Goal: Task Accomplishment & Management: Manage account settings

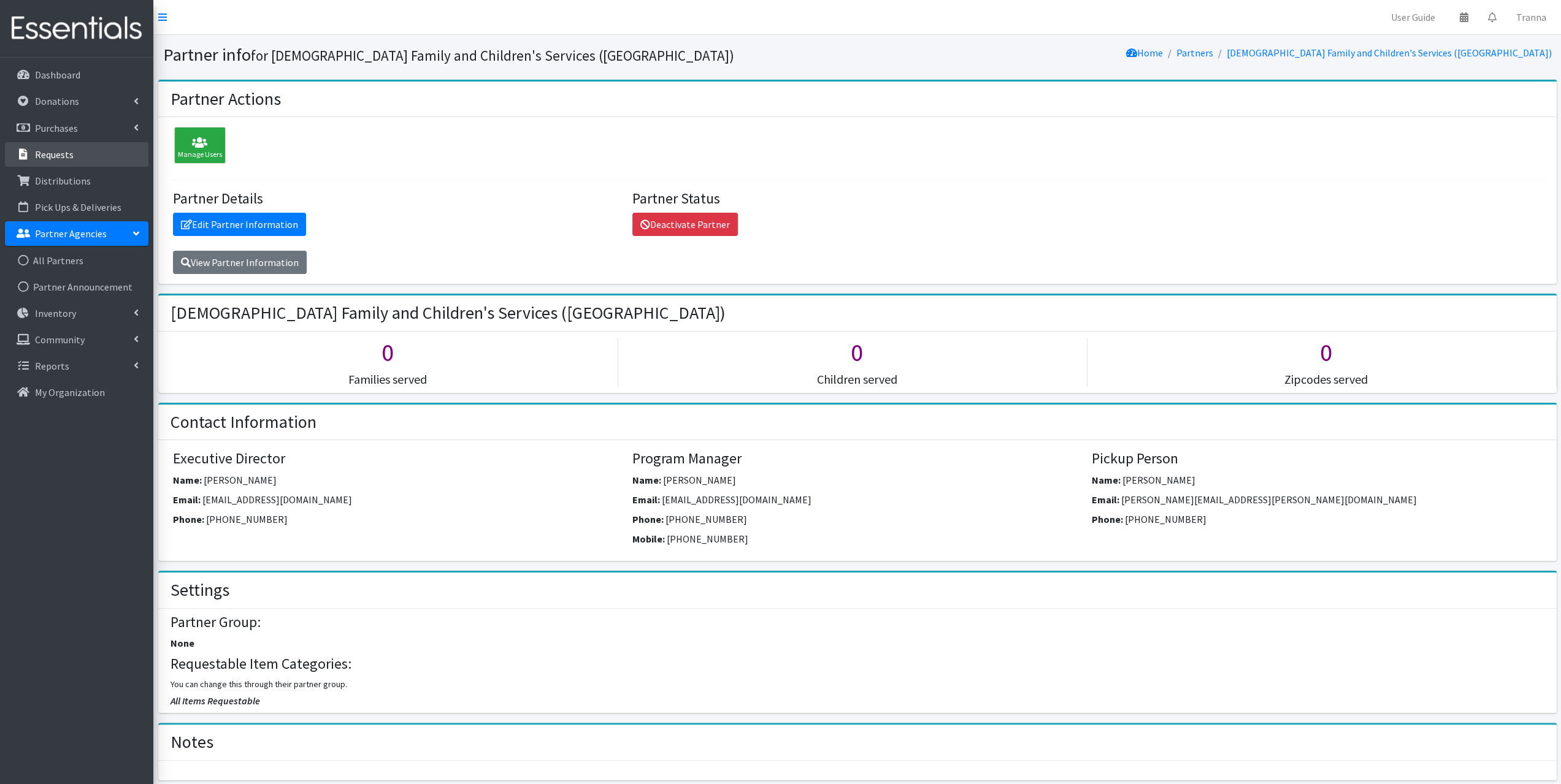
click at [60, 154] on p "Requests" at bounding box center [54, 155] width 39 height 12
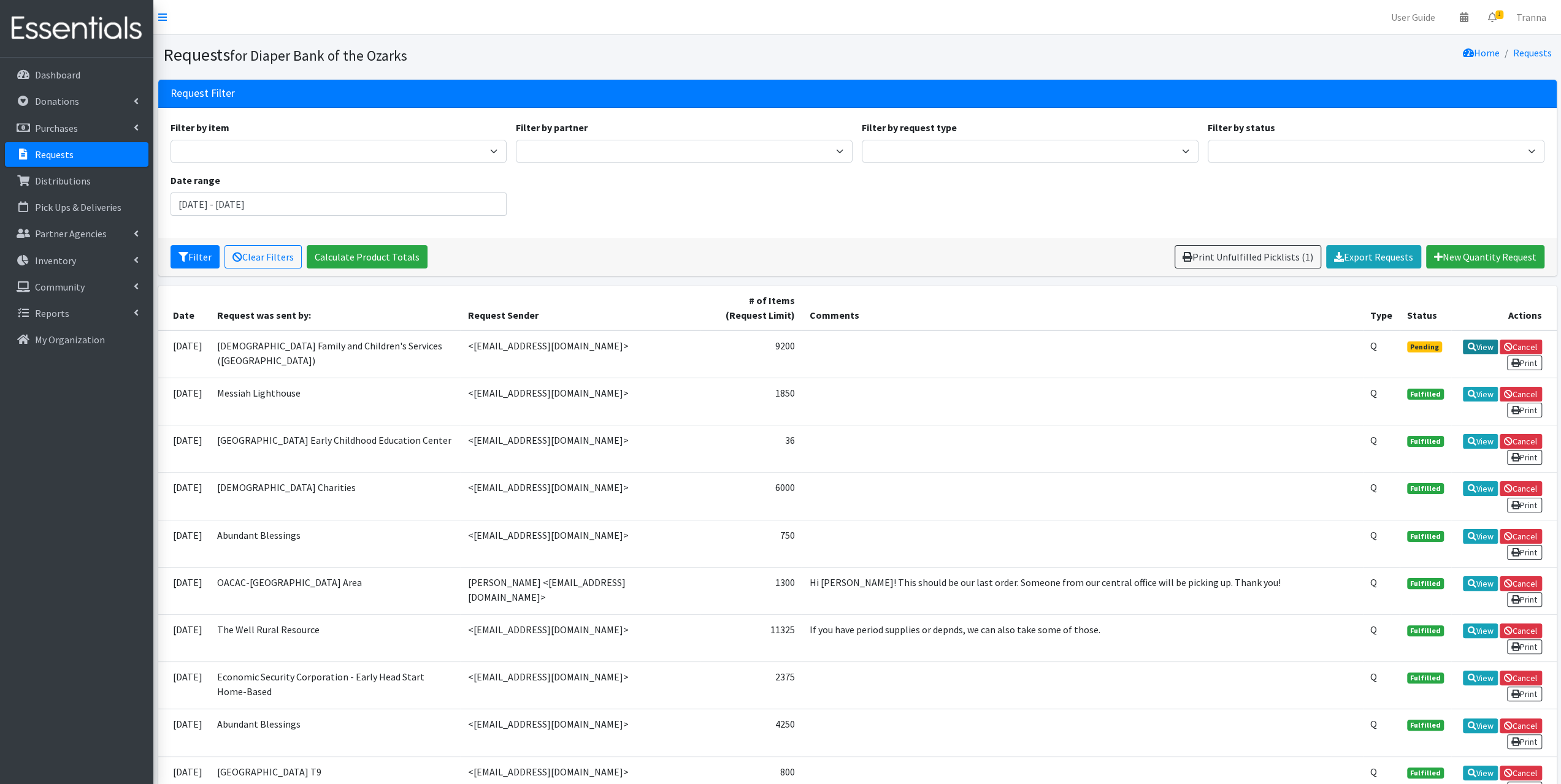
click at [1480, 348] on link "View" at bounding box center [1480, 347] width 35 height 15
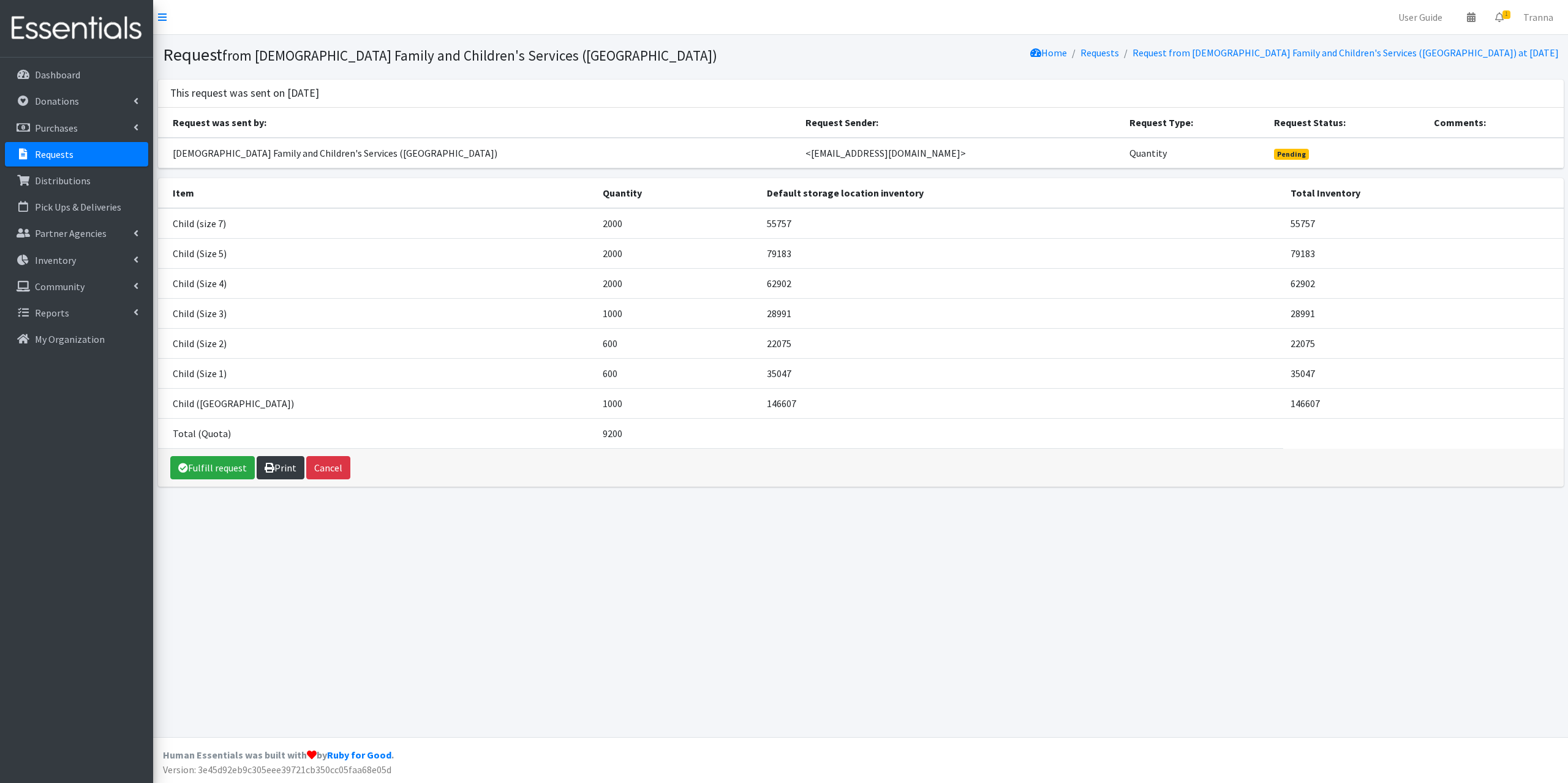
click at [278, 464] on link "Print" at bounding box center [280, 468] width 47 height 23
click at [219, 464] on link "Fulfill request" at bounding box center [212, 468] width 85 height 23
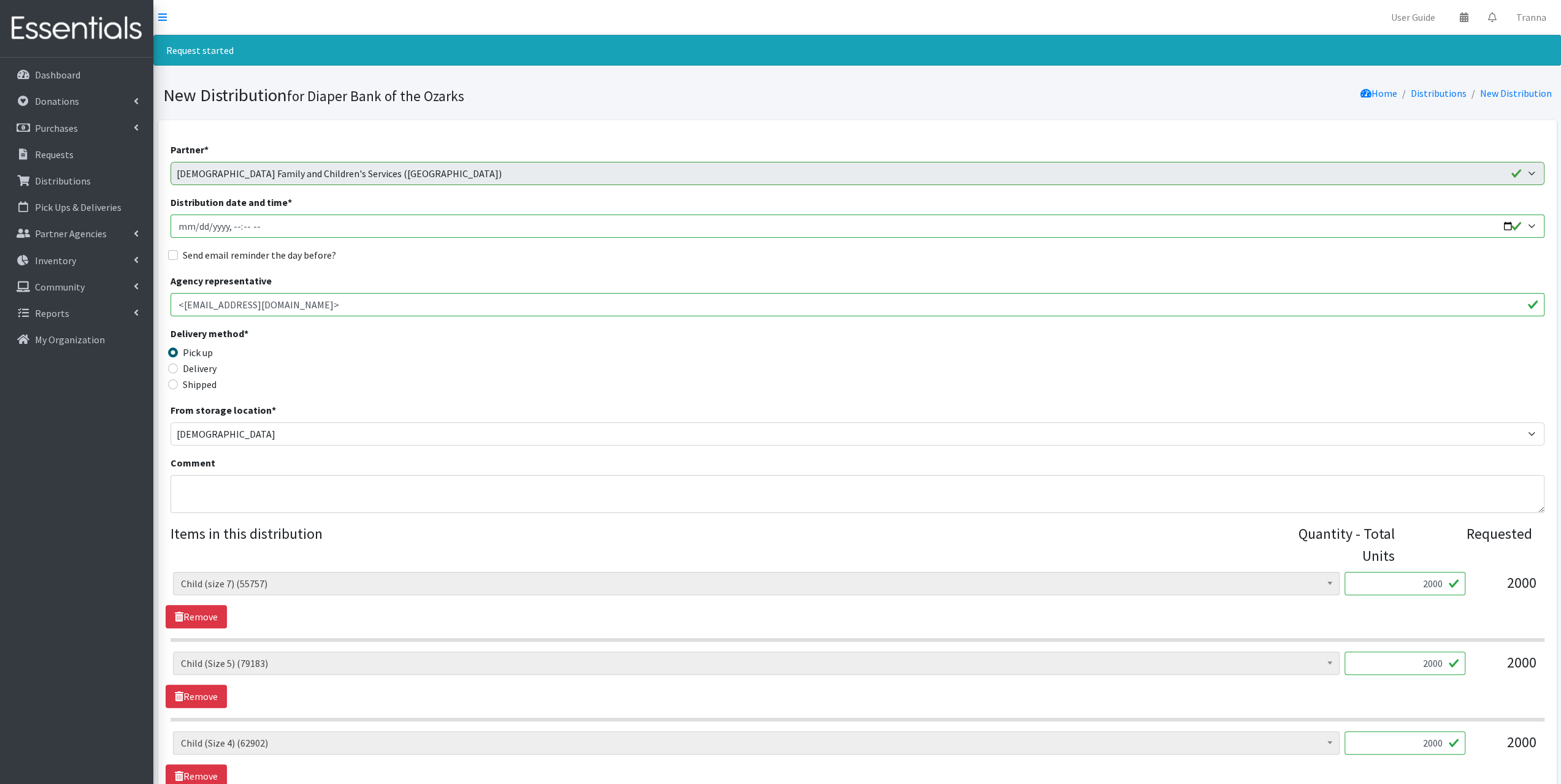
click at [1505, 225] on input "Distribution date and time *" at bounding box center [857, 226] width 1374 height 23
type input "2025-09-25T09:00"
click at [657, 372] on div "Delivery method * Pick up Delivery Shipped Shipping cost" at bounding box center [857, 365] width 1374 height 77
click at [172, 257] on input "Send email reminder the day before?" at bounding box center [172, 255] width 10 height 10
checkbox input "true"
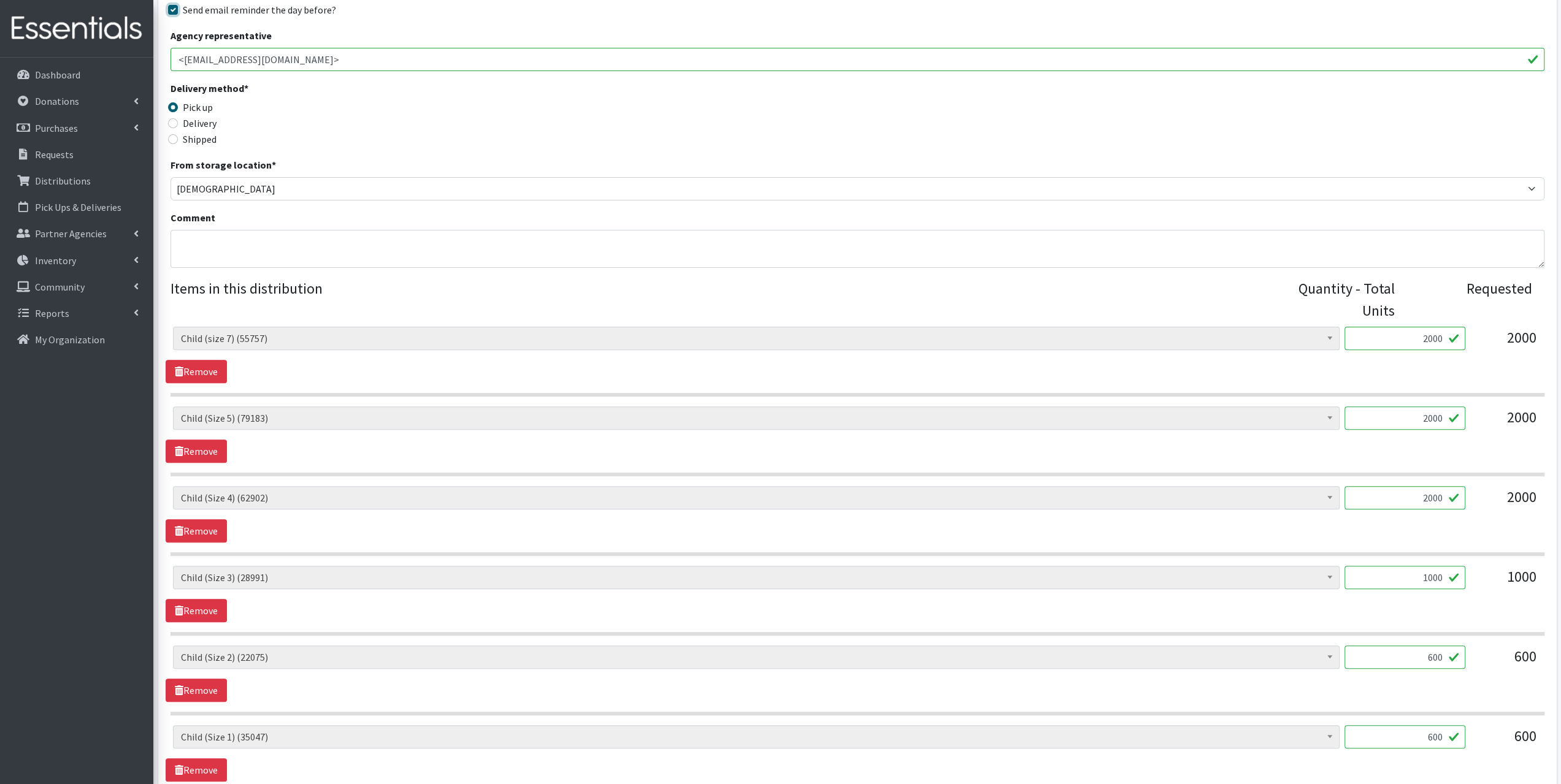
scroll to position [488, 0]
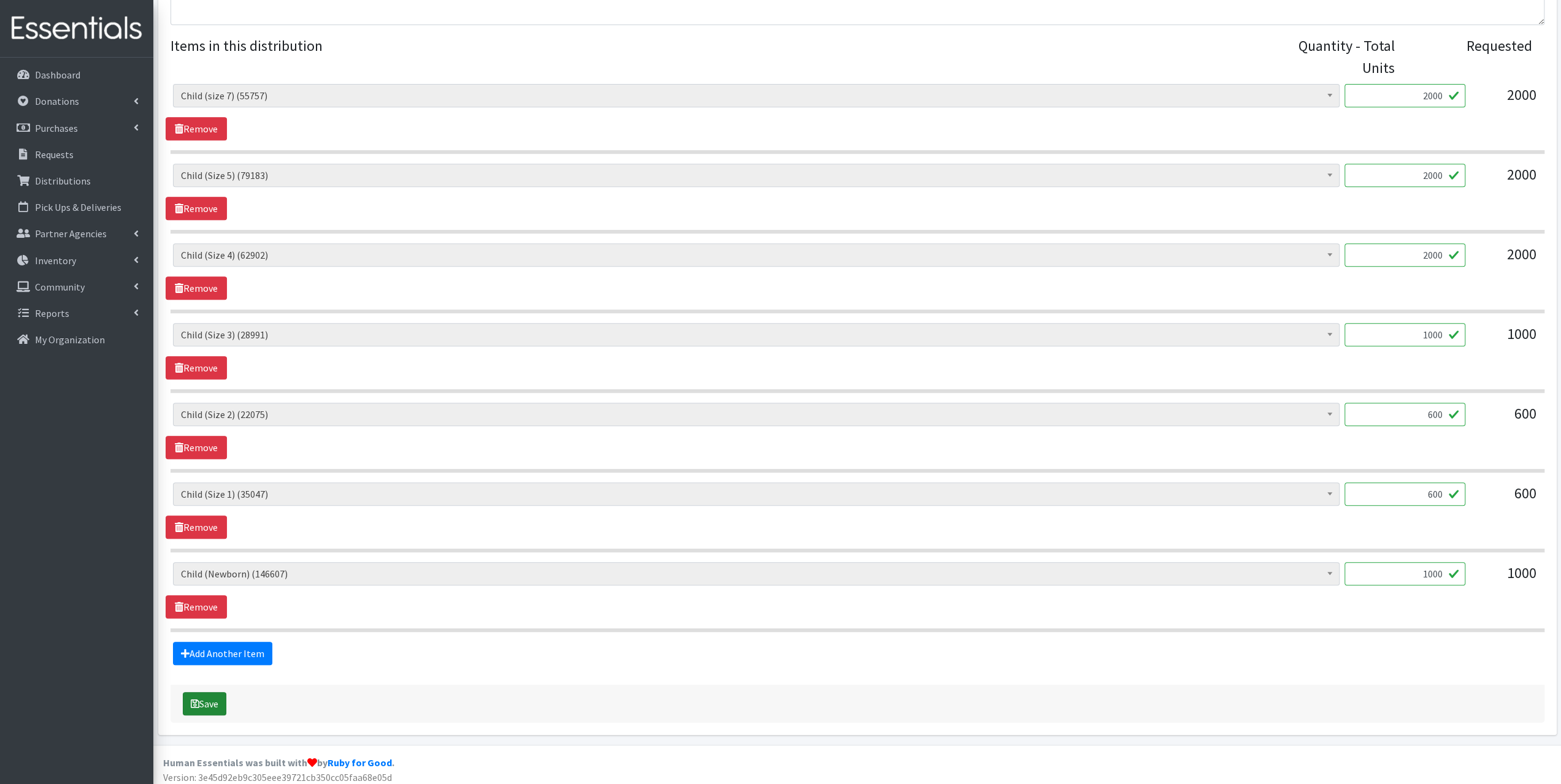
click at [210, 701] on button "Save" at bounding box center [204, 704] width 43 height 23
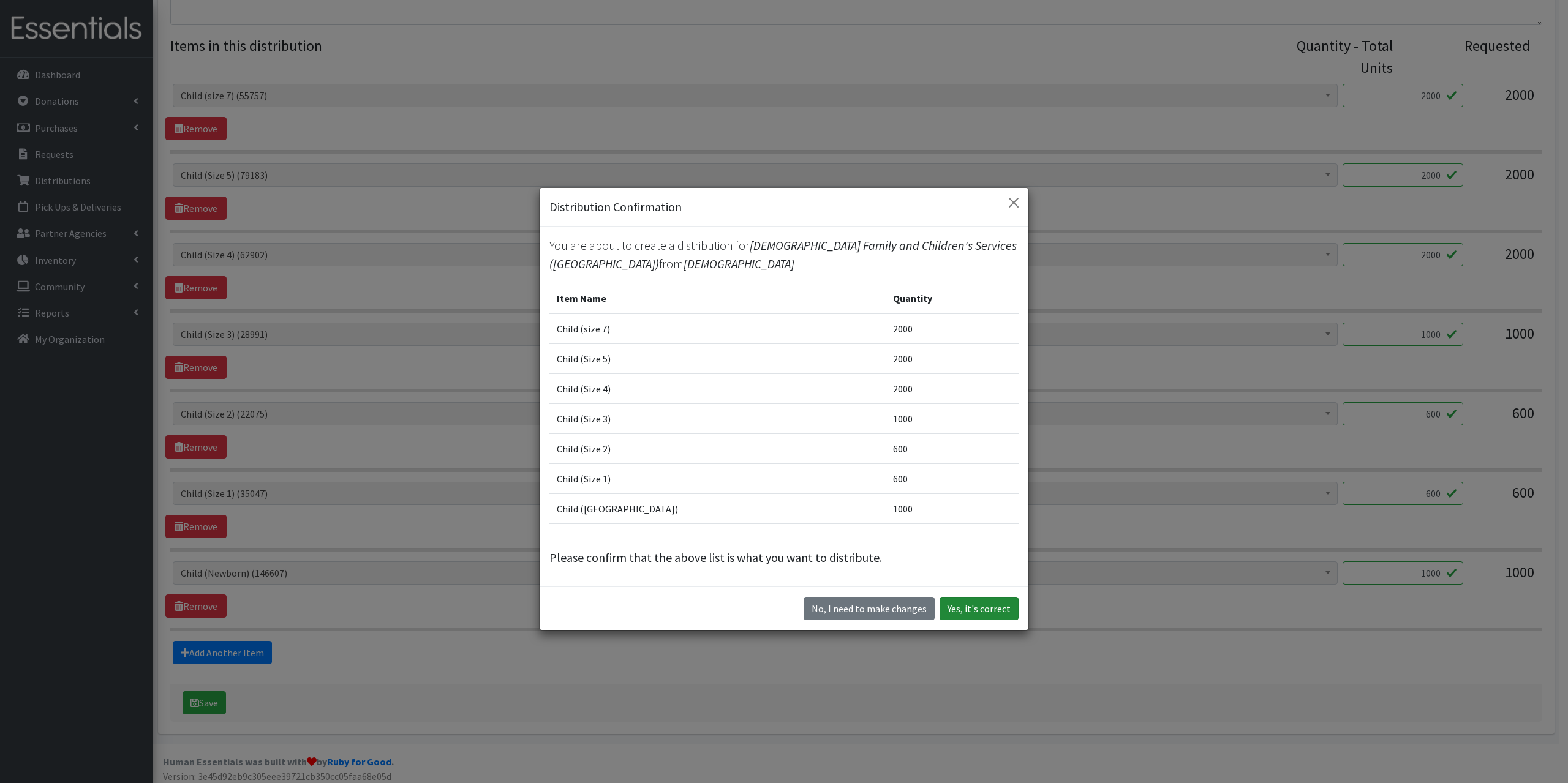
click at [983, 605] on button "Yes, it's correct" at bounding box center [979, 609] width 79 height 23
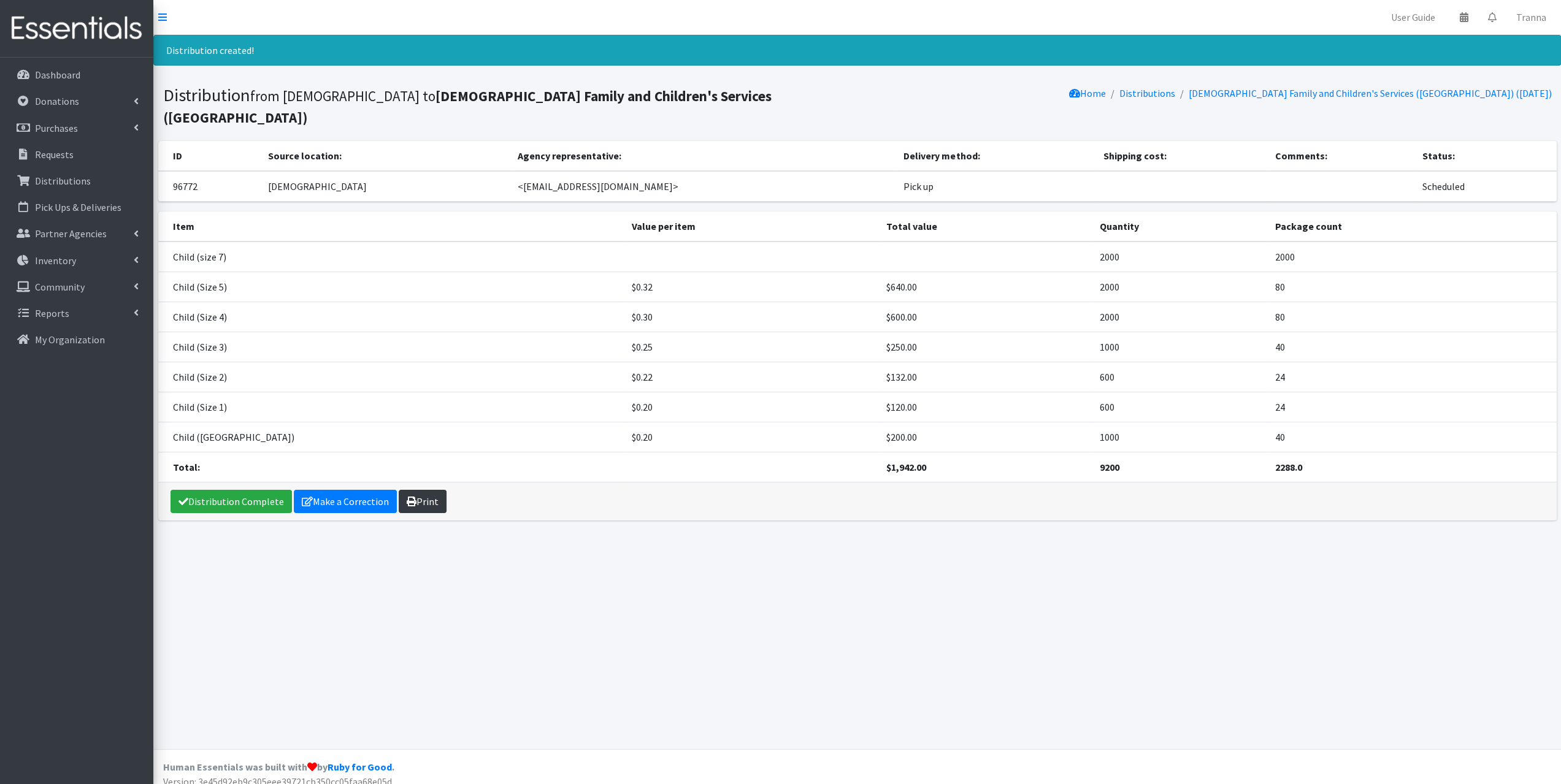
click at [423, 490] on link "Print" at bounding box center [422, 502] width 48 height 23
click at [259, 490] on link "Distribution Complete" at bounding box center [231, 502] width 122 height 23
